Goal: Task Accomplishment & Management: Manage account settings

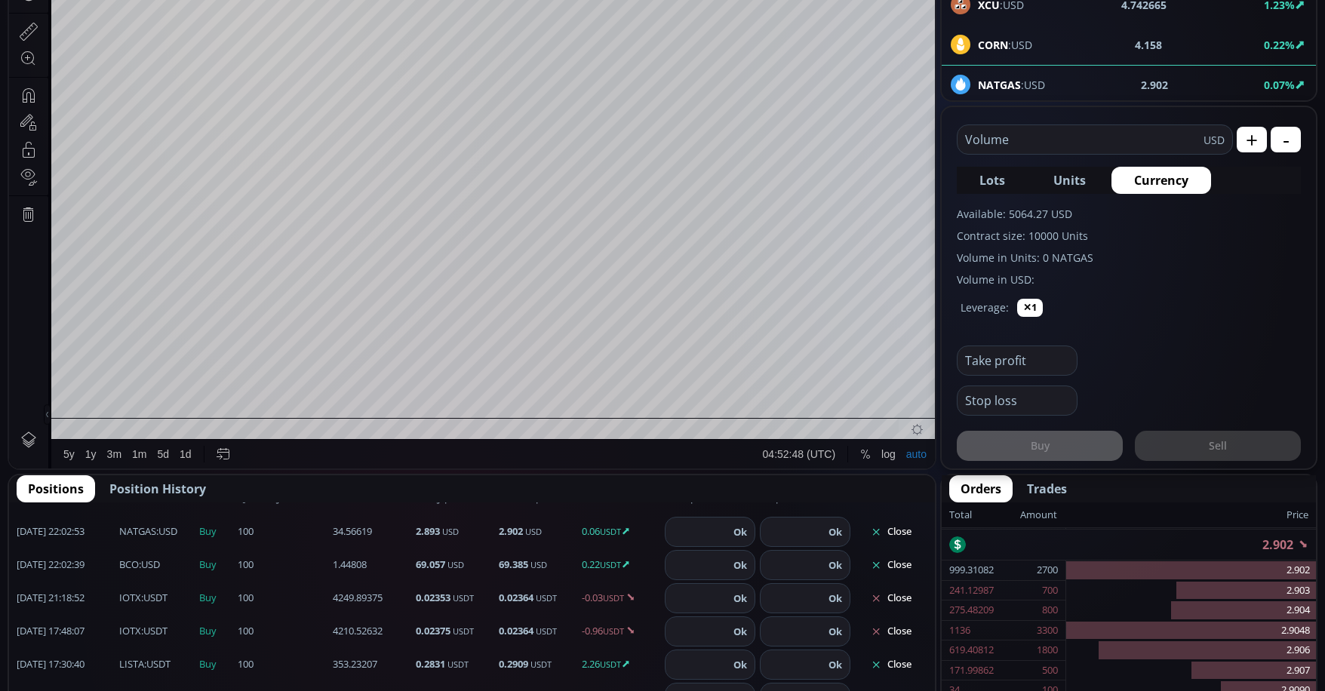
scroll to position [75, 0]
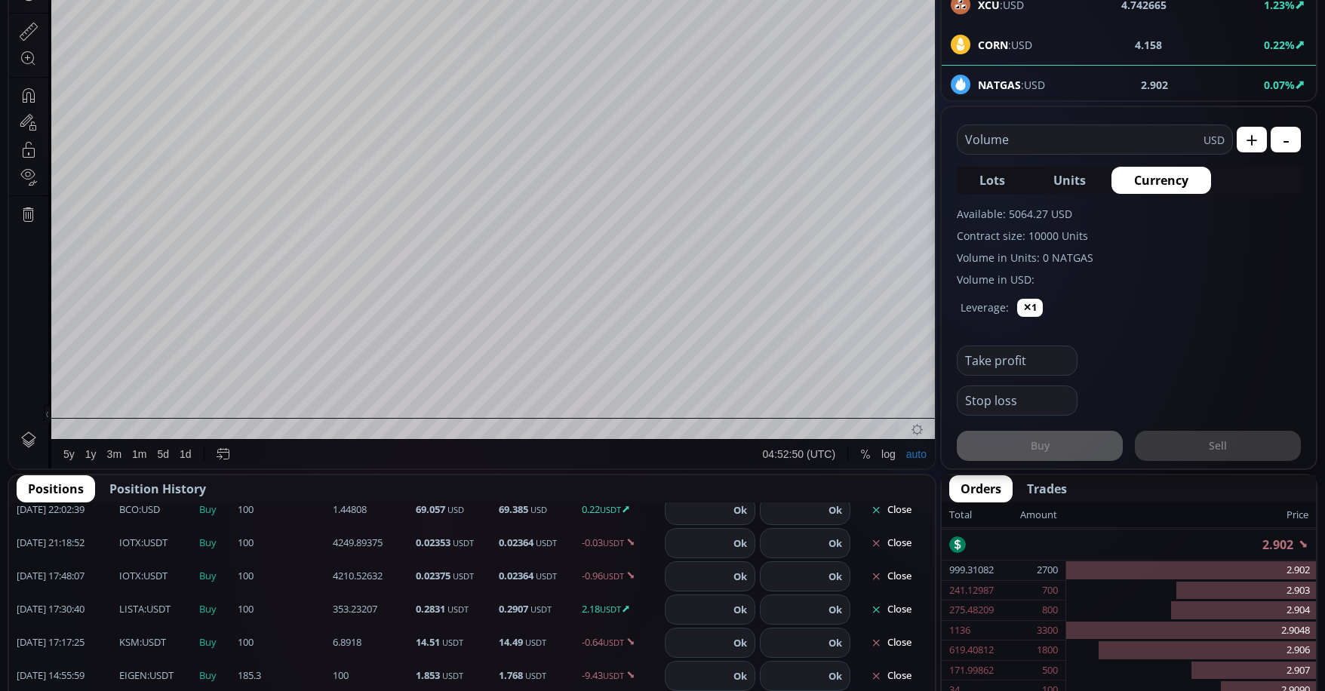
click at [894, 614] on button "Close" at bounding box center [891, 610] width 72 height 24
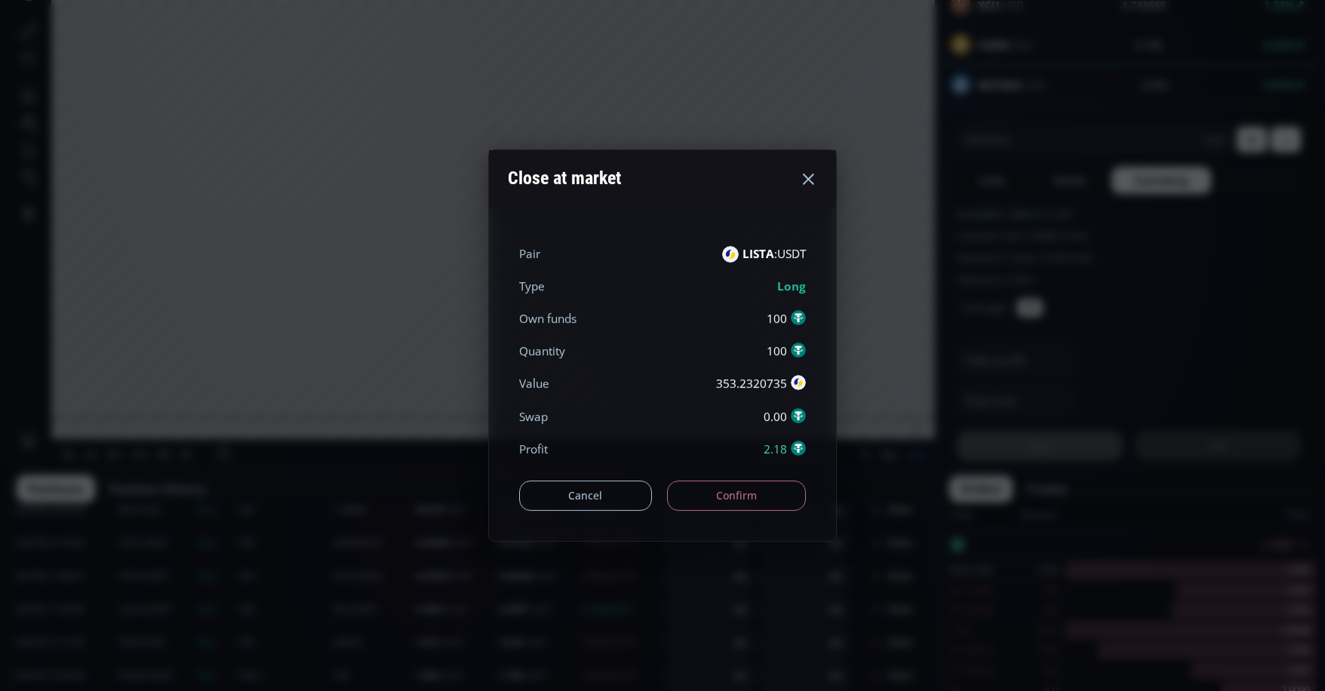
click at [737, 500] on button "Confirm" at bounding box center [737, 496] width 140 height 30
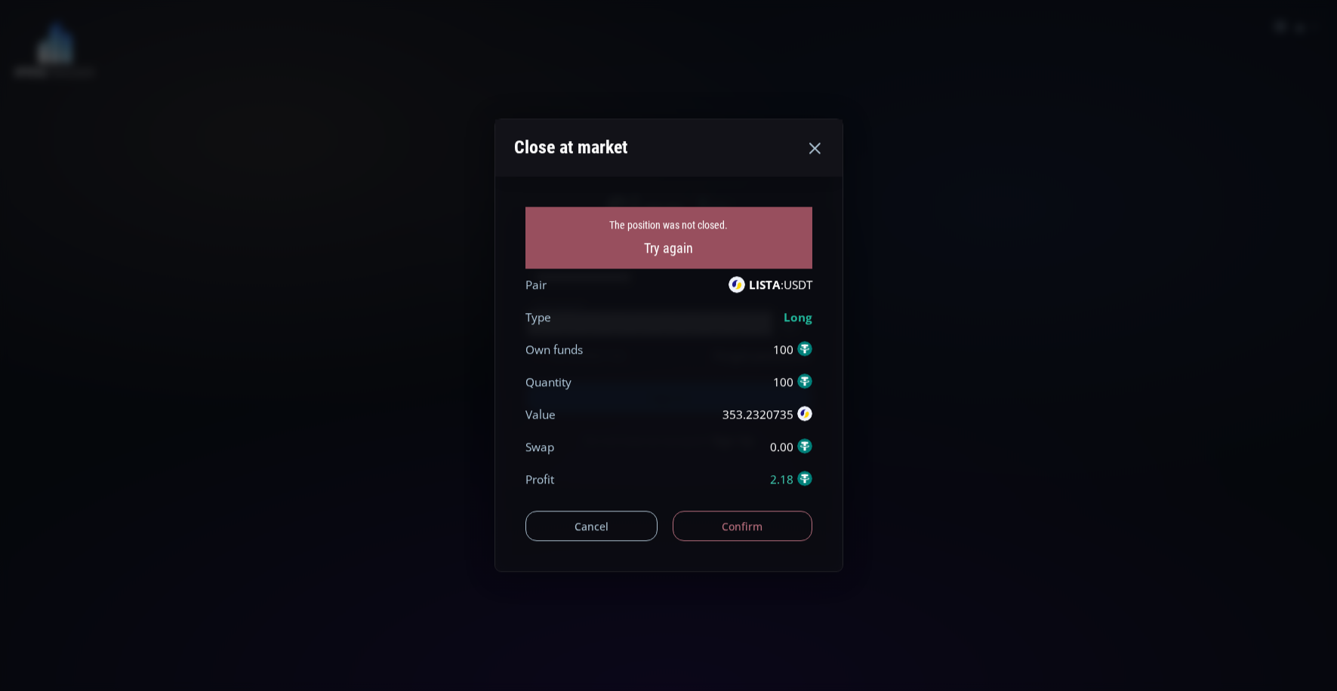
click at [769, 524] on button "Confirm" at bounding box center [742, 527] width 140 height 30
click at [753, 531] on button "Confirm" at bounding box center [742, 527] width 140 height 30
click at [818, 180] on div "The position was not closed. Try again Pair LISTA :USDT Type Long Own funds 100…" at bounding box center [668, 374] width 347 height 395
click at [816, 152] on icon at bounding box center [814, 148] width 18 height 18
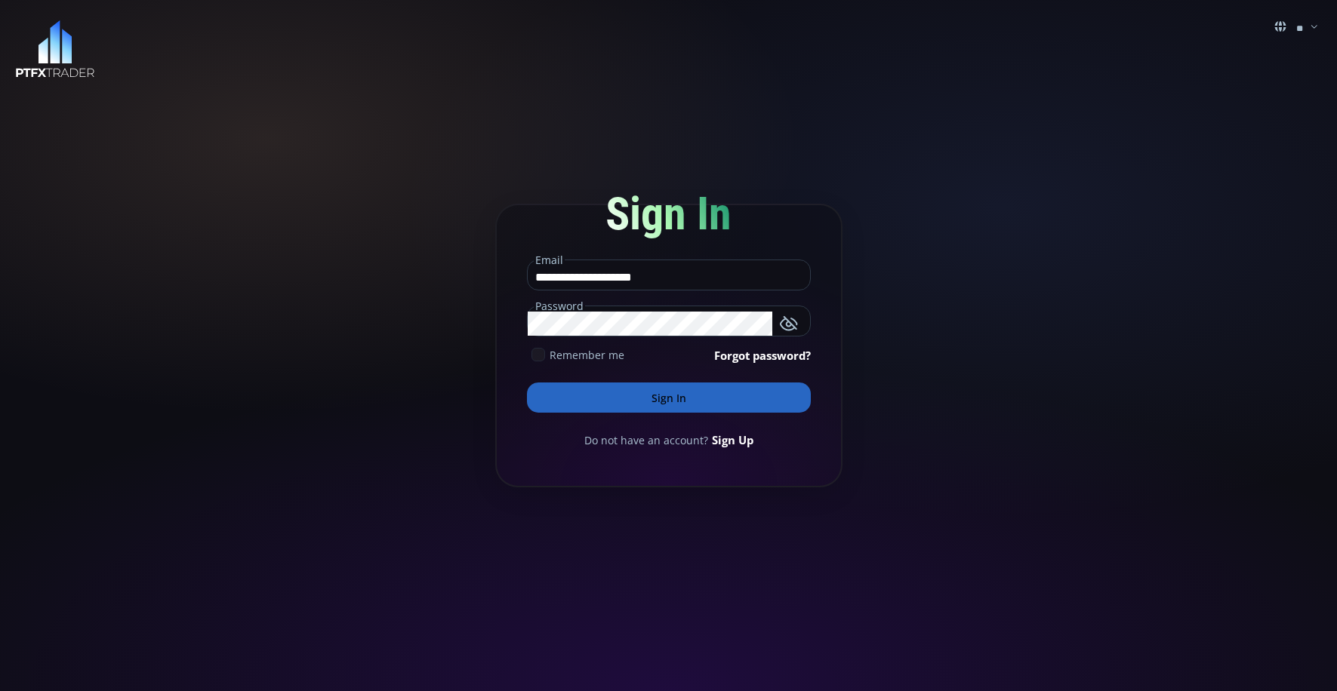
click at [682, 399] on button "Sign In" at bounding box center [669, 398] width 284 height 30
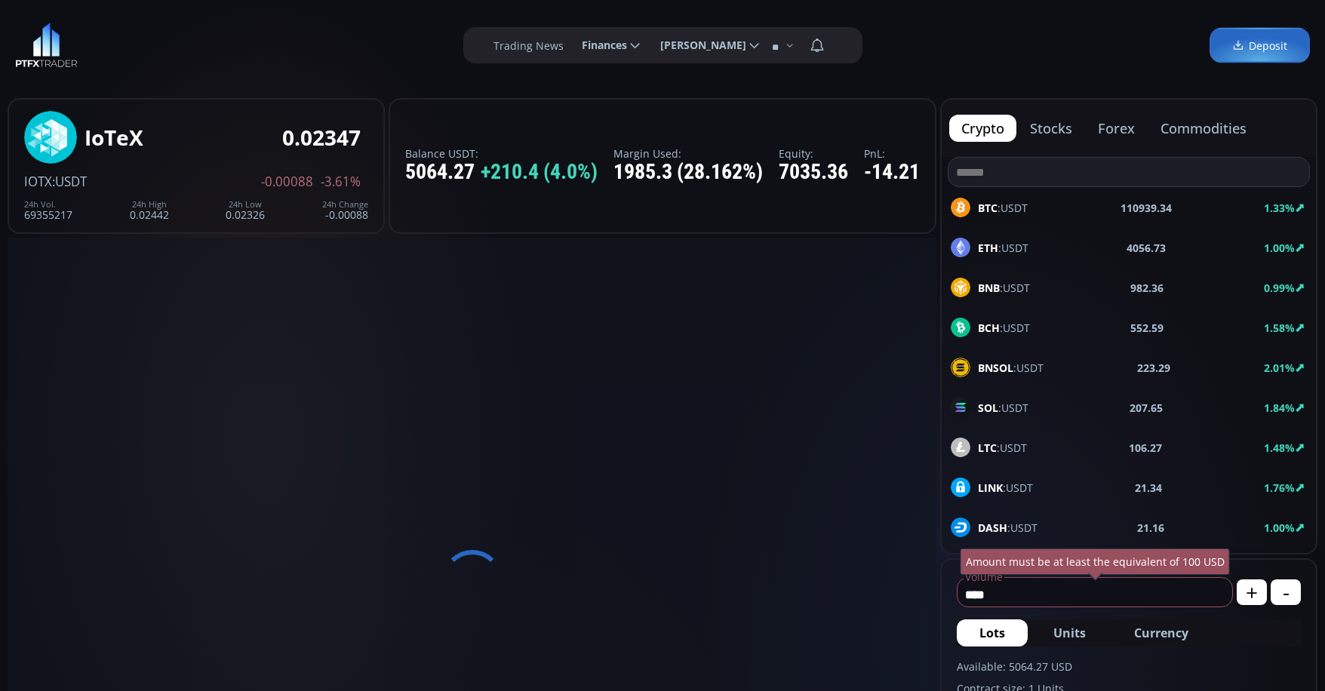
scroll to position [210, 0]
type input "*********"
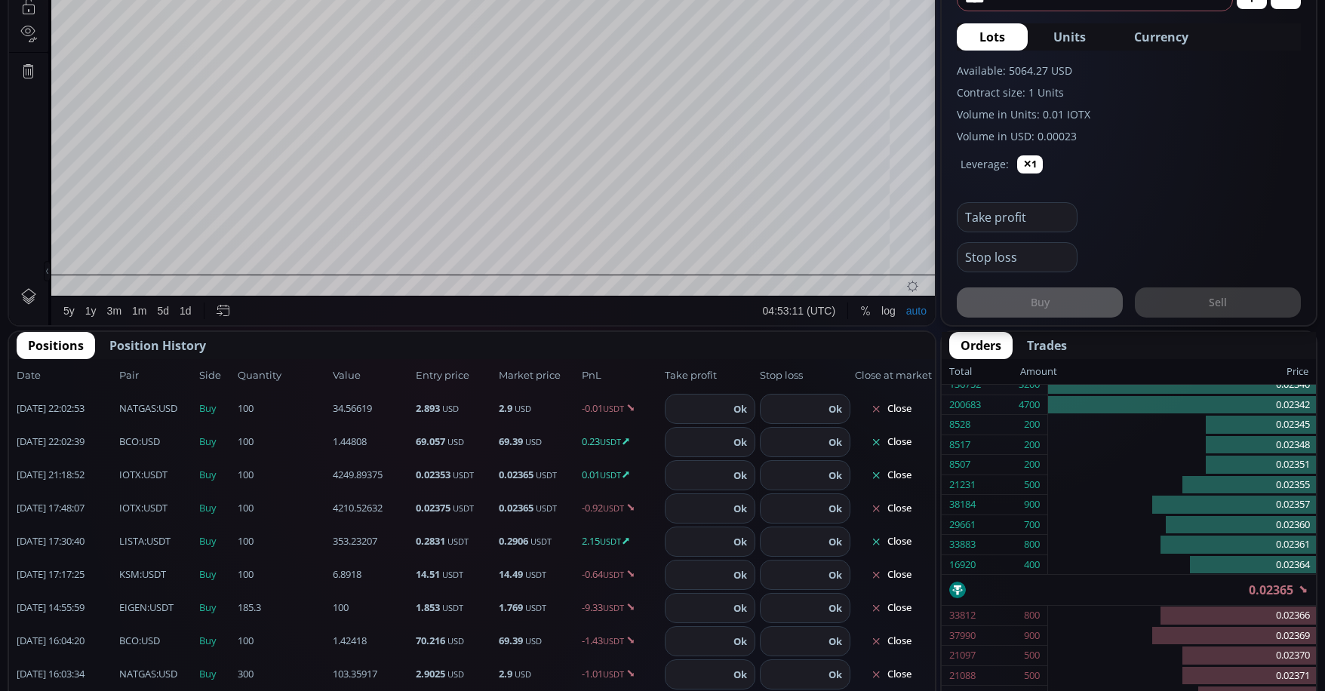
scroll to position [604, 0]
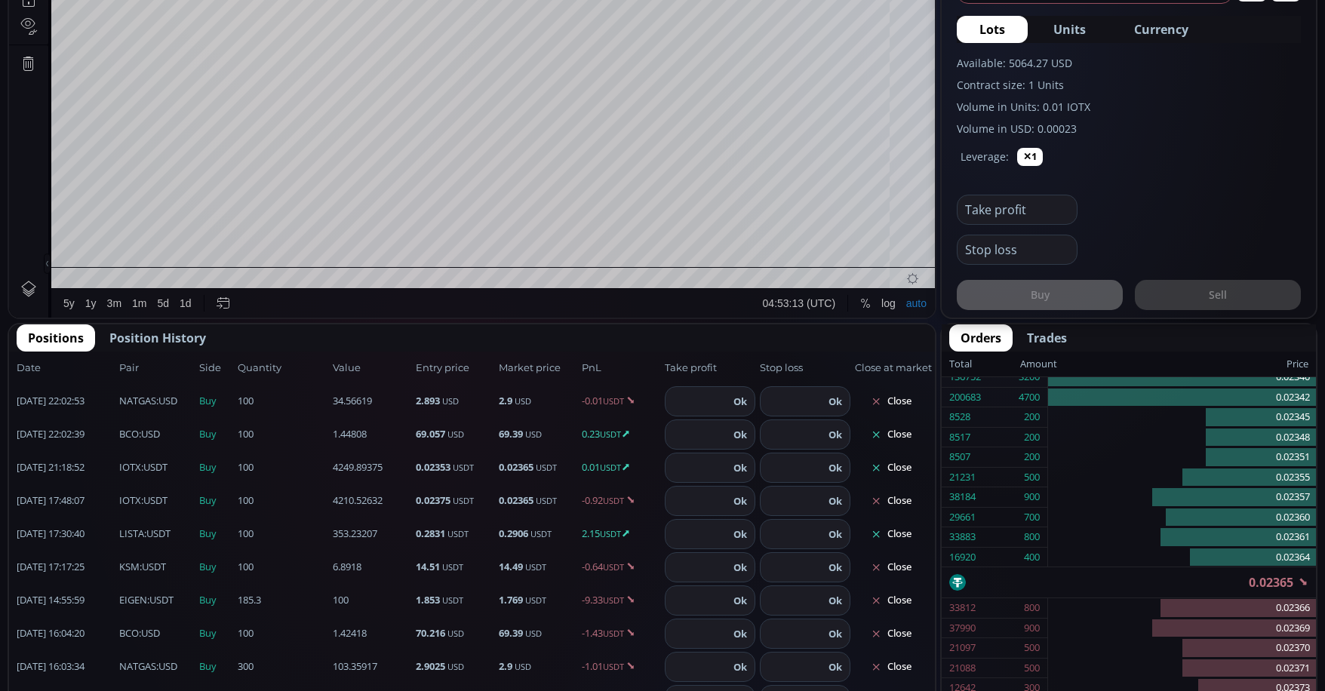
click at [892, 538] on button "Close" at bounding box center [891, 534] width 72 height 24
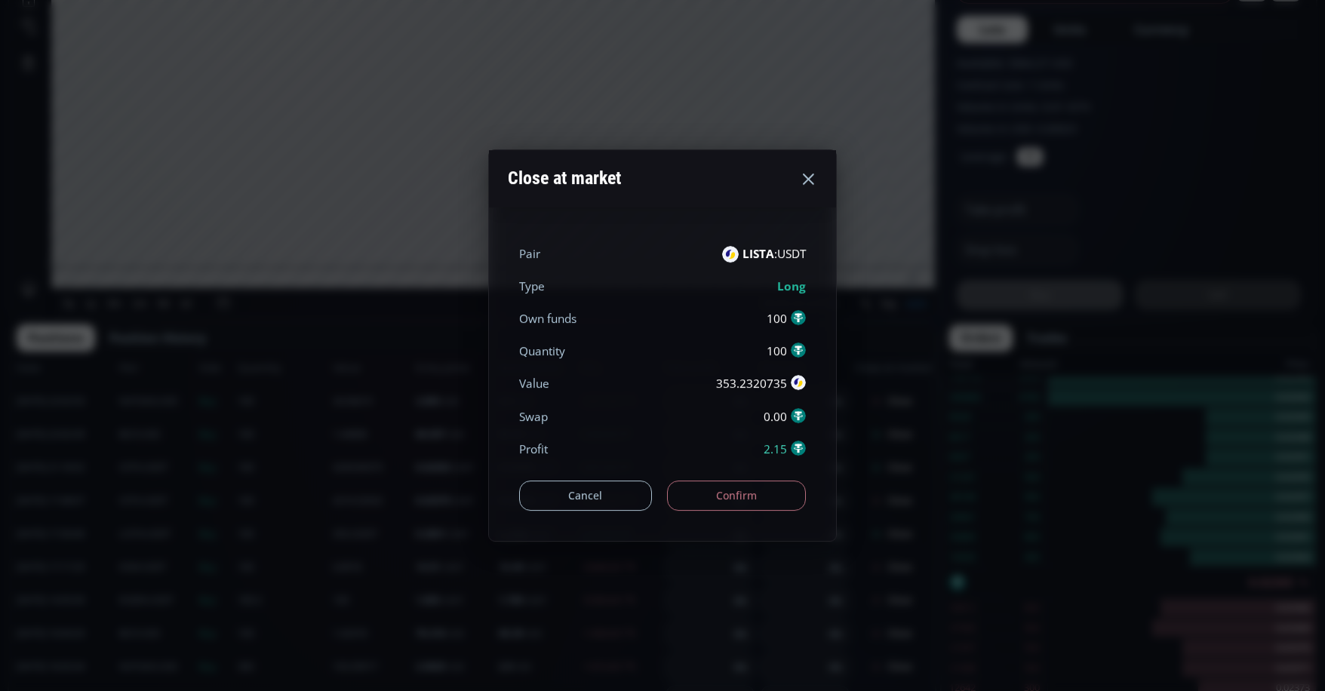
click at [762, 500] on button "Confirm" at bounding box center [737, 496] width 140 height 30
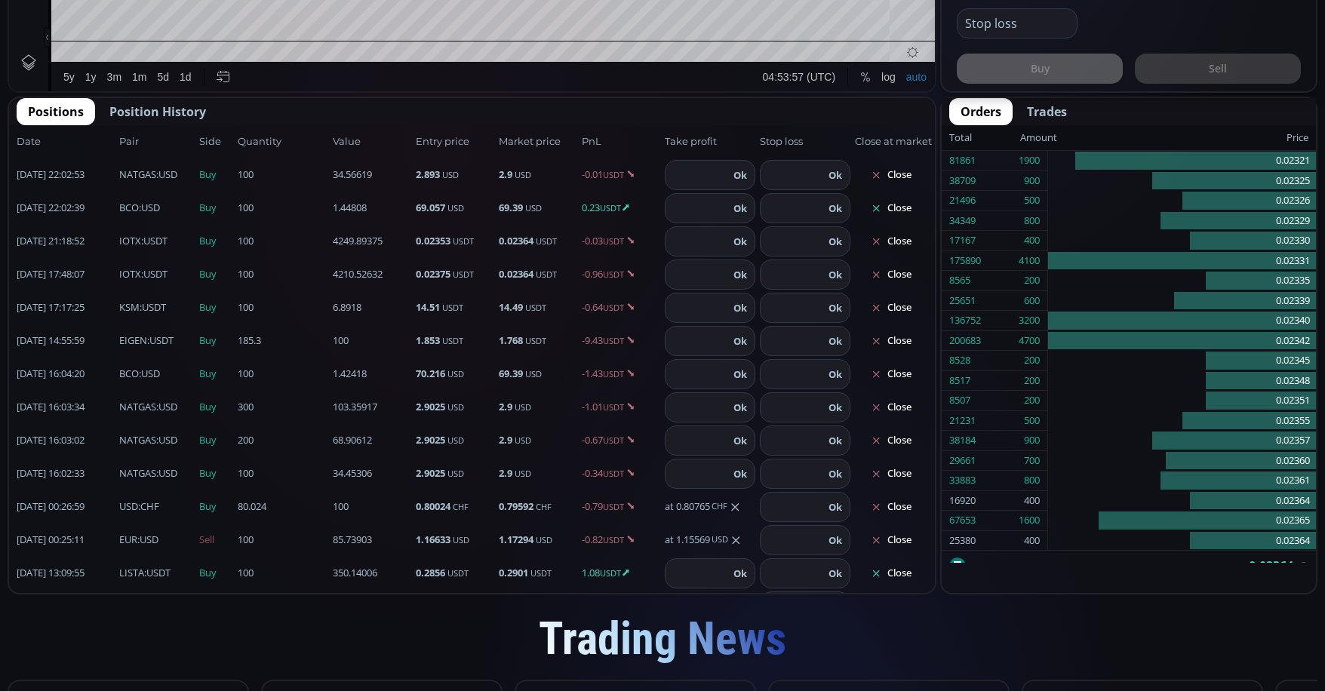
scroll to position [63, 0]
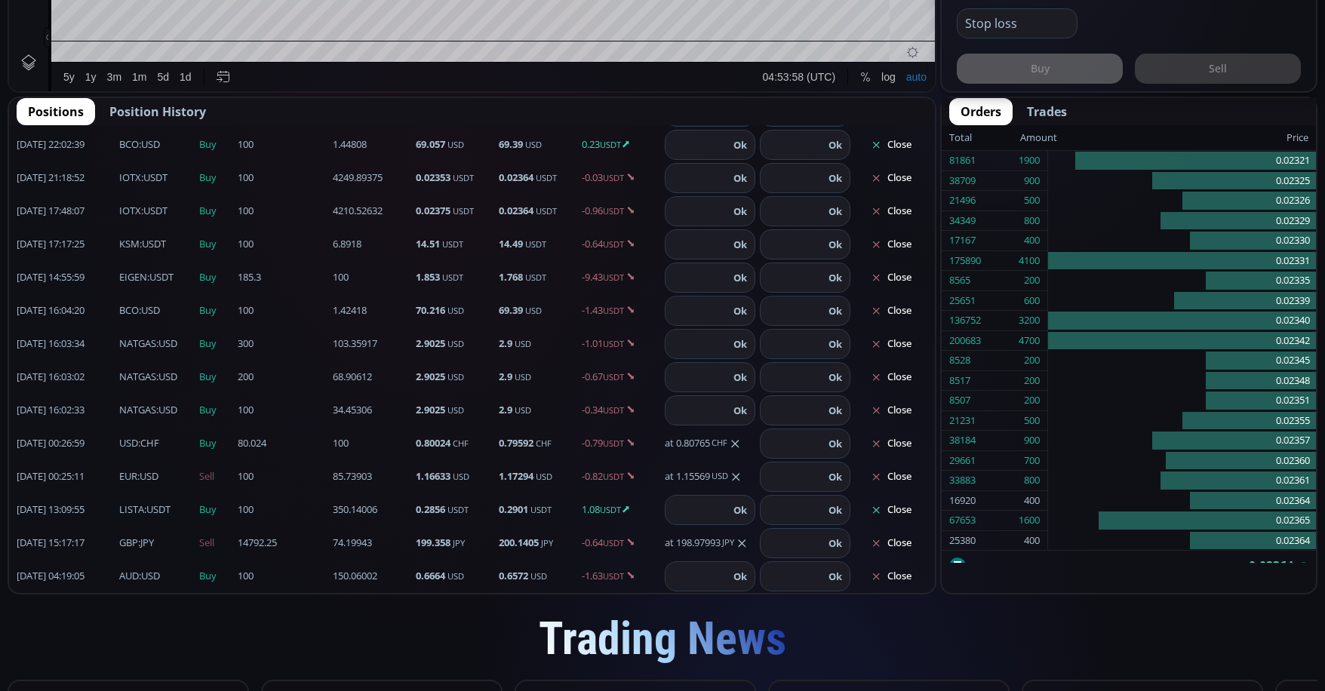
click at [889, 509] on button "Close" at bounding box center [891, 510] width 72 height 24
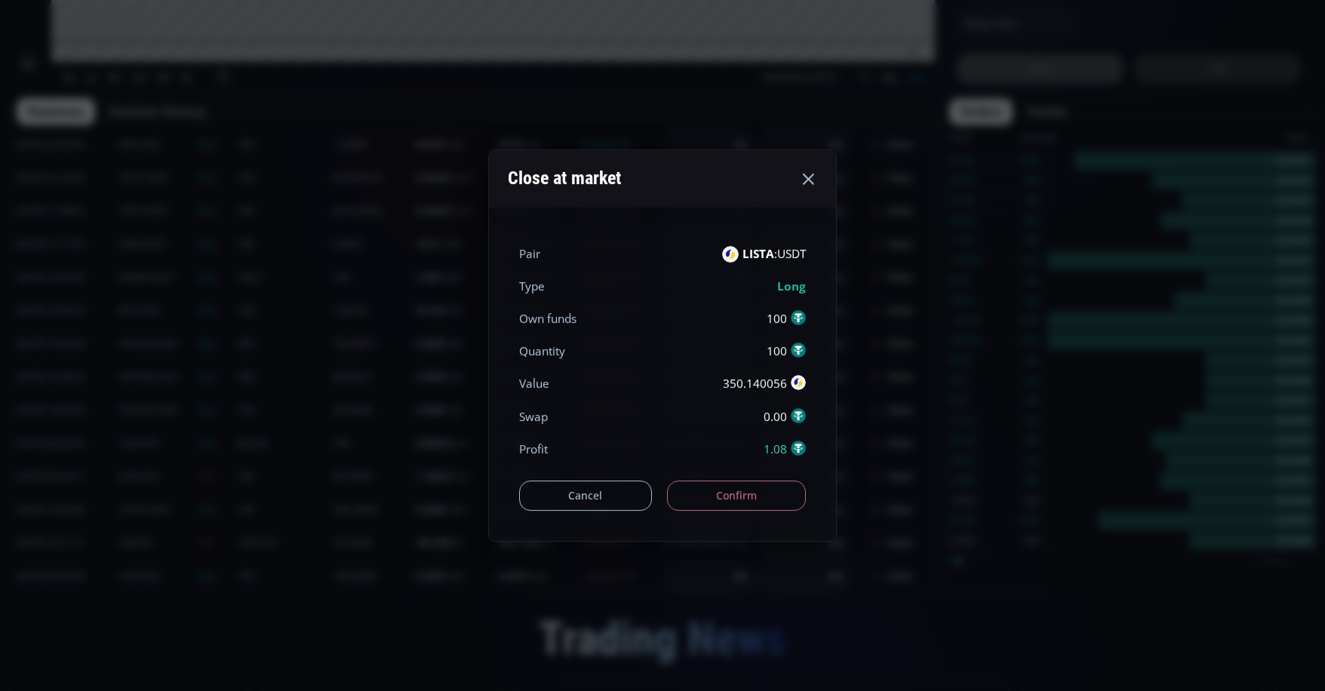
click at [731, 488] on button "Confirm" at bounding box center [737, 496] width 140 height 30
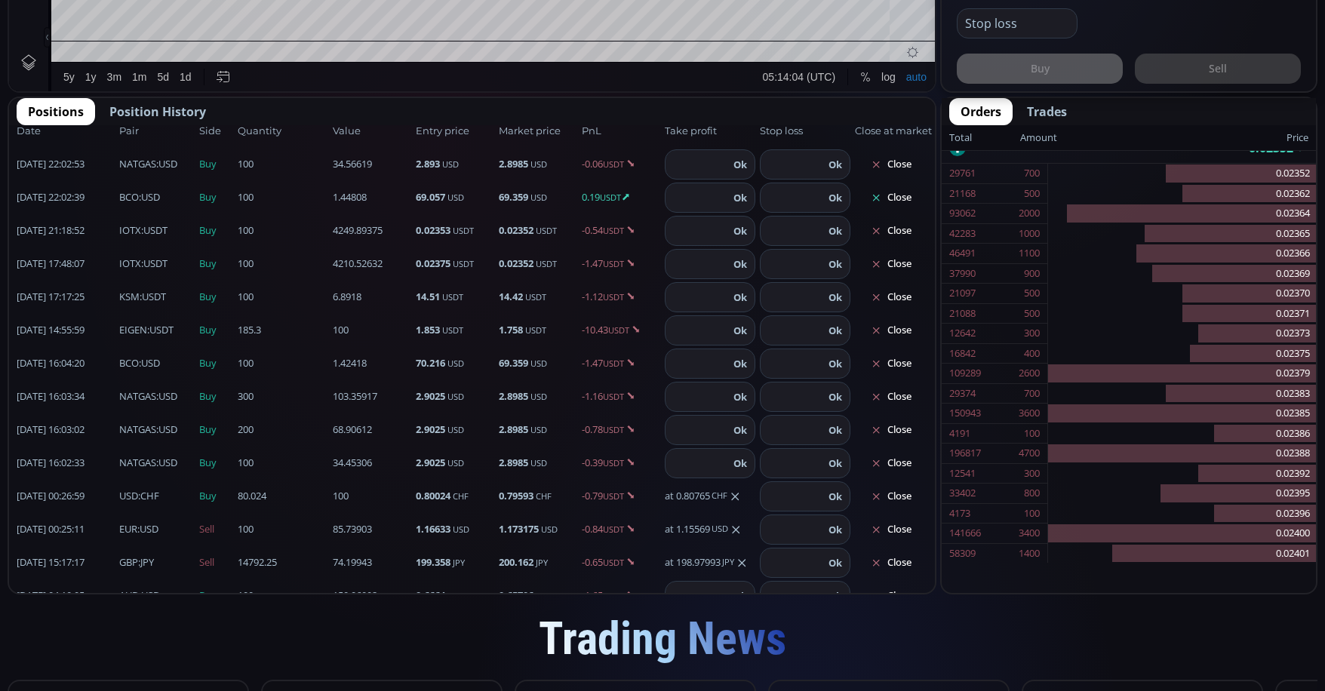
scroll to position [0, 0]
